Goal: Task Accomplishment & Management: Use online tool/utility

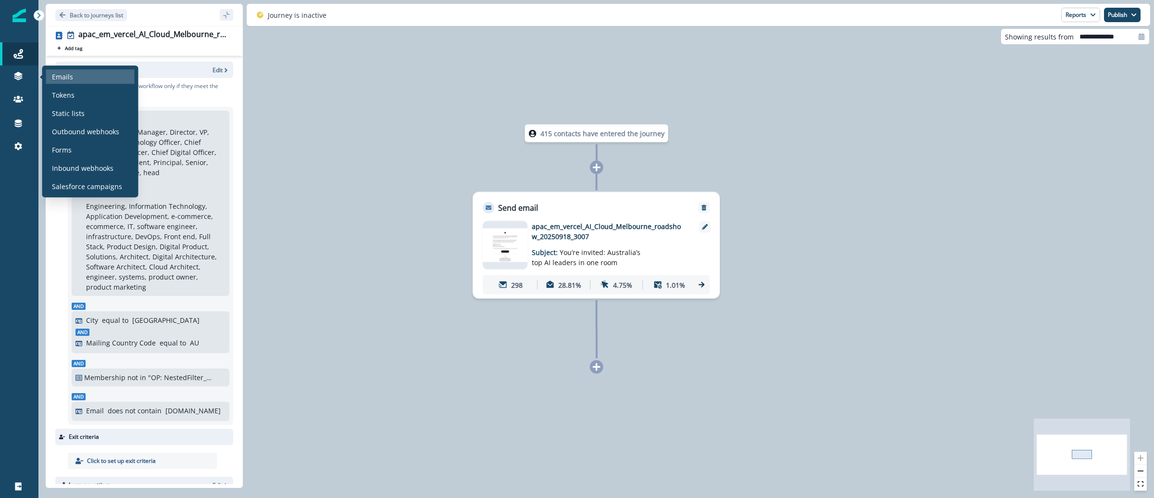
click at [56, 75] on p "Emails" at bounding box center [62, 77] width 21 height 10
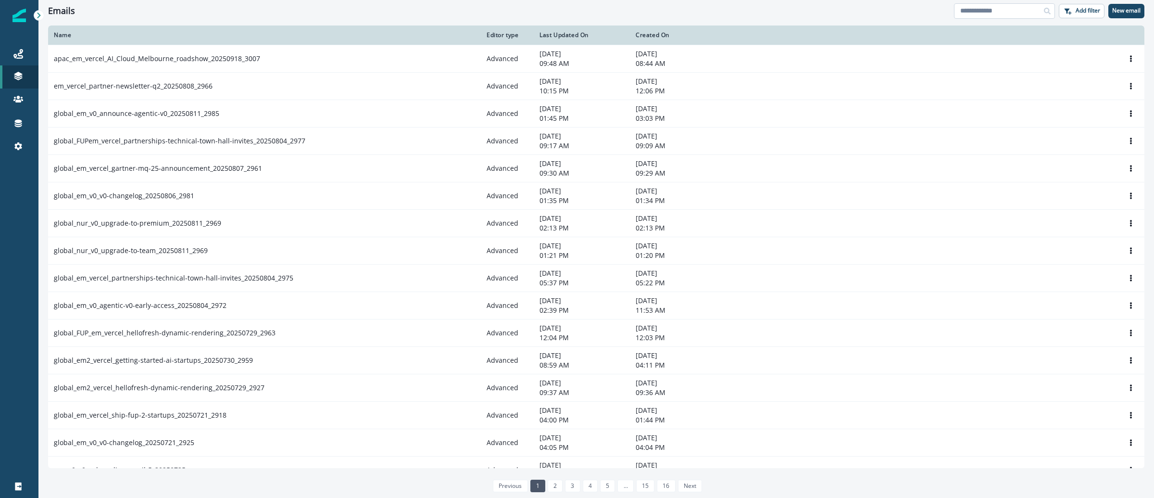
click at [989, 9] on input at bounding box center [1004, 10] width 101 height 15
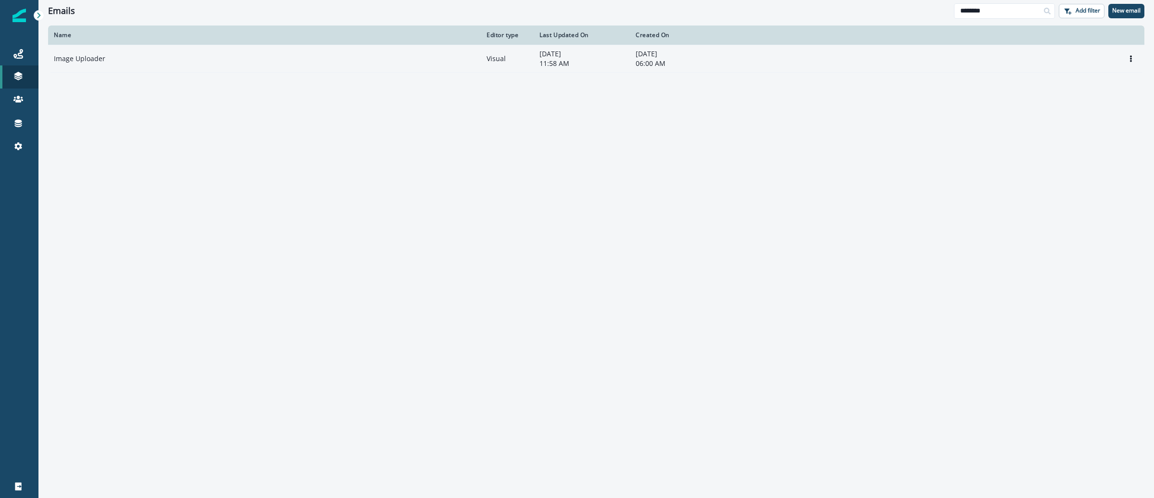
type input "********"
click at [77, 61] on p "Image Uploader" at bounding box center [79, 59] width 51 height 10
